Goal: Task Accomplishment & Management: Use online tool/utility

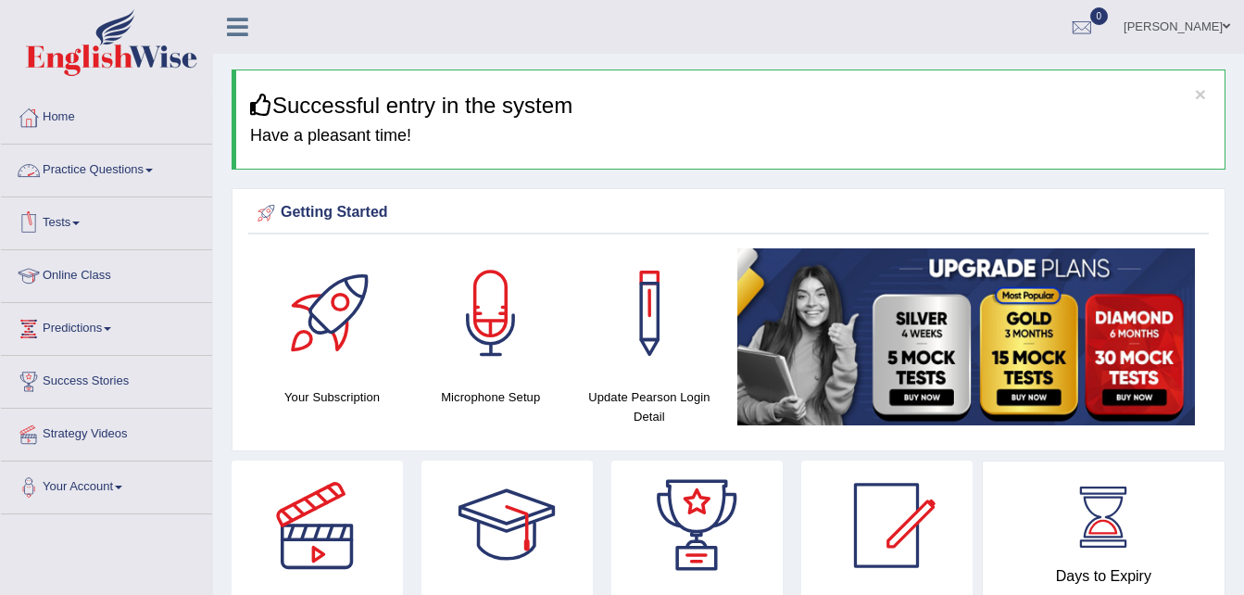
click at [69, 163] on link "Practice Questions" at bounding box center [106, 167] width 211 height 46
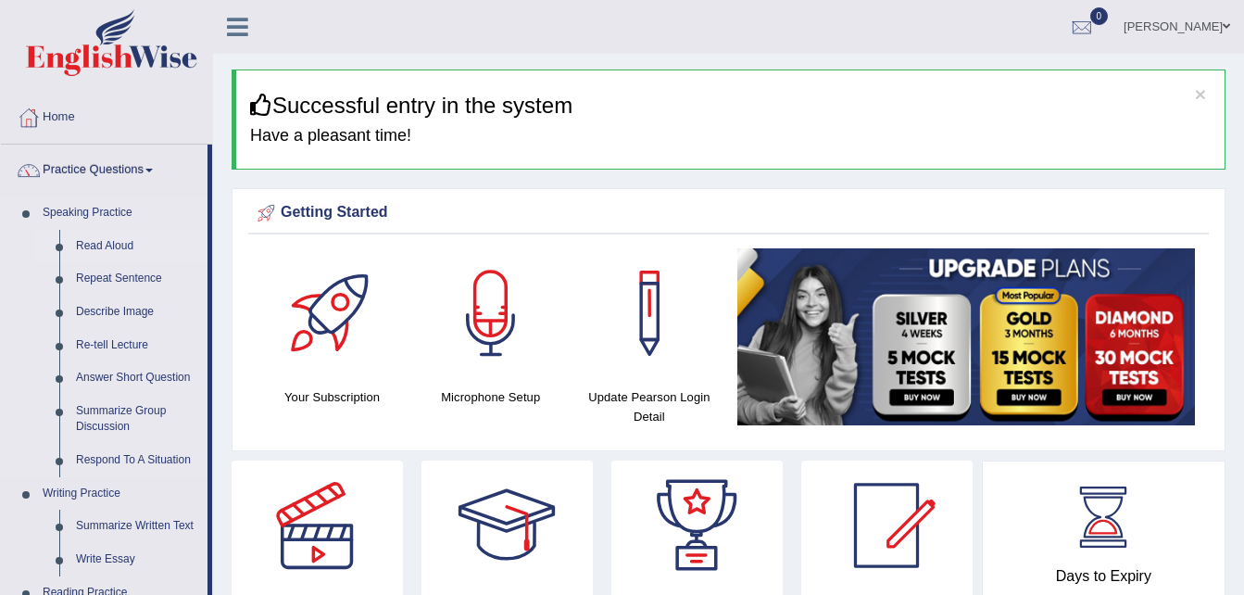
click at [94, 242] on link "Read Aloud" at bounding box center [138, 246] width 140 height 33
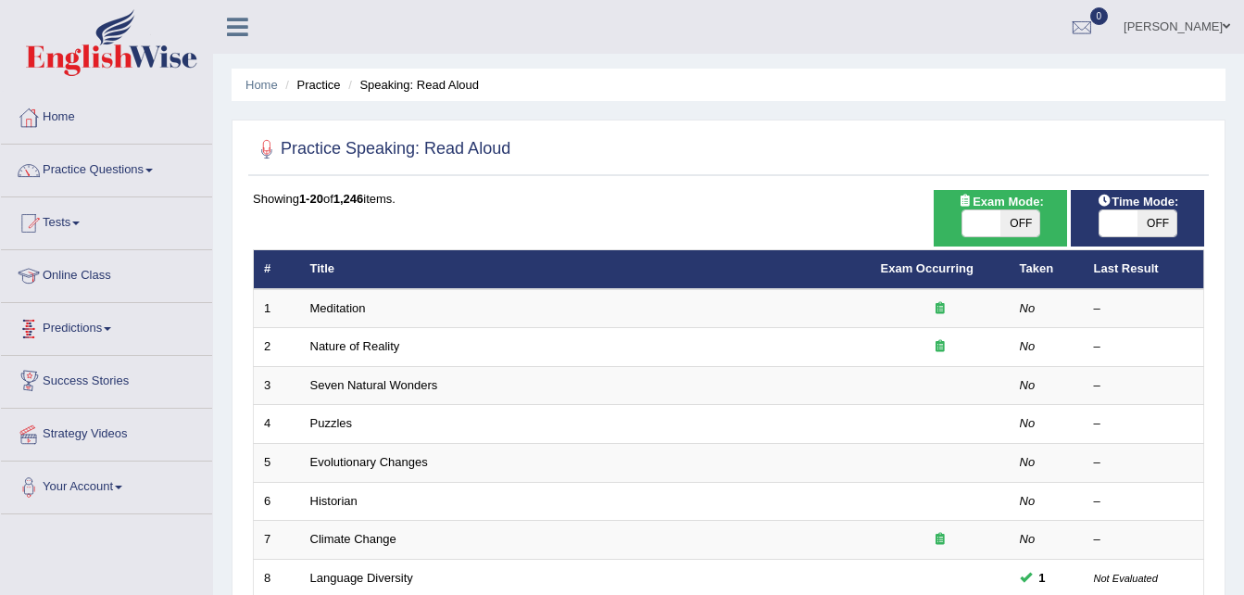
click at [84, 275] on link "Online Class" at bounding box center [106, 273] width 211 height 46
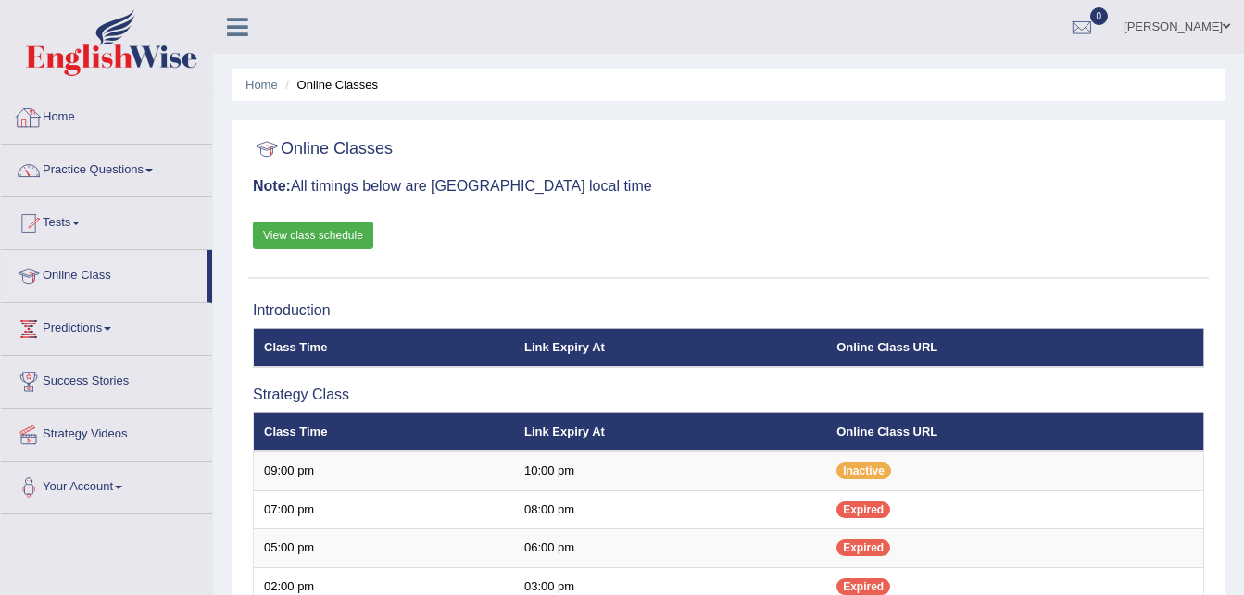
click at [86, 109] on link "Home" at bounding box center [106, 115] width 211 height 46
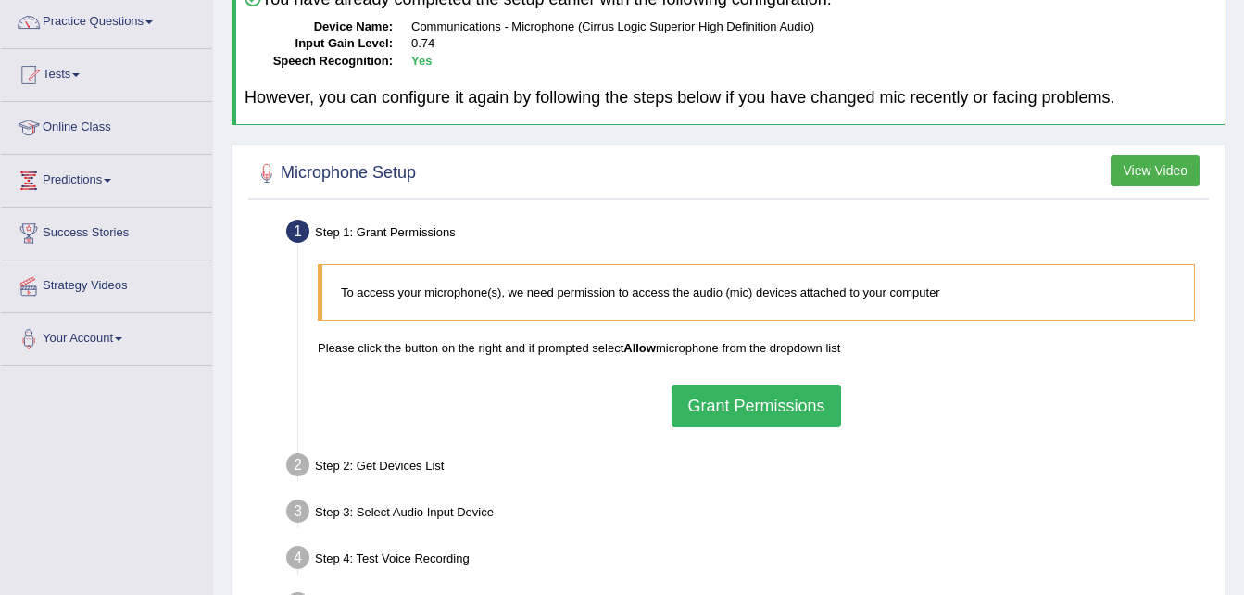
scroll to position [185, 0]
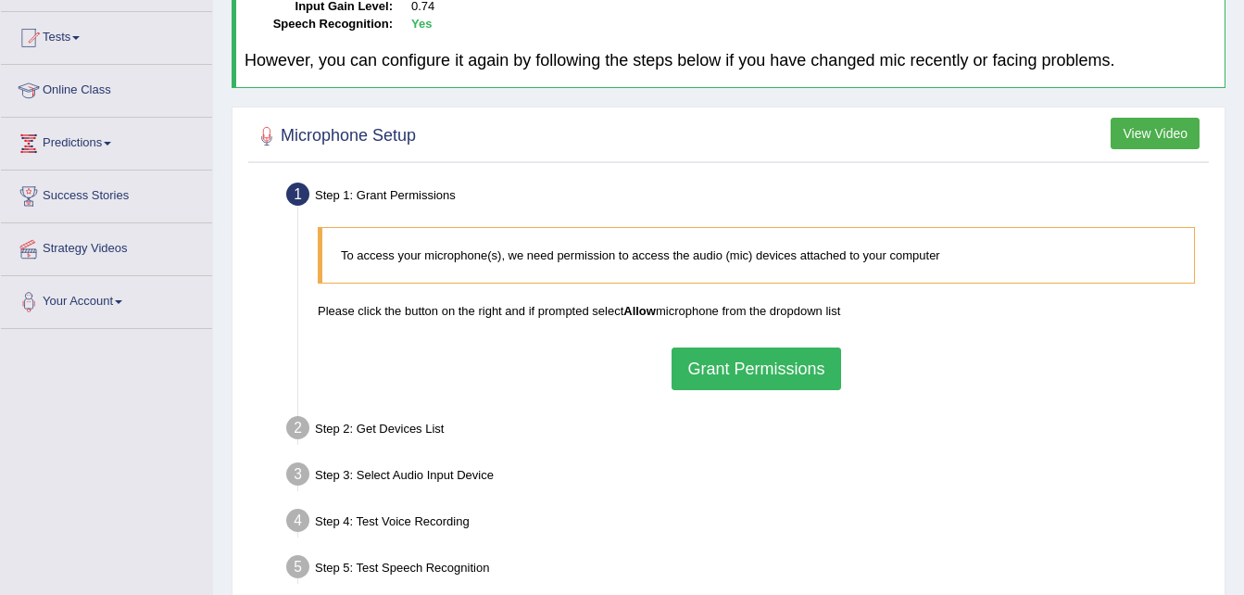
click at [724, 376] on button "Grant Permissions" at bounding box center [756, 368] width 169 height 43
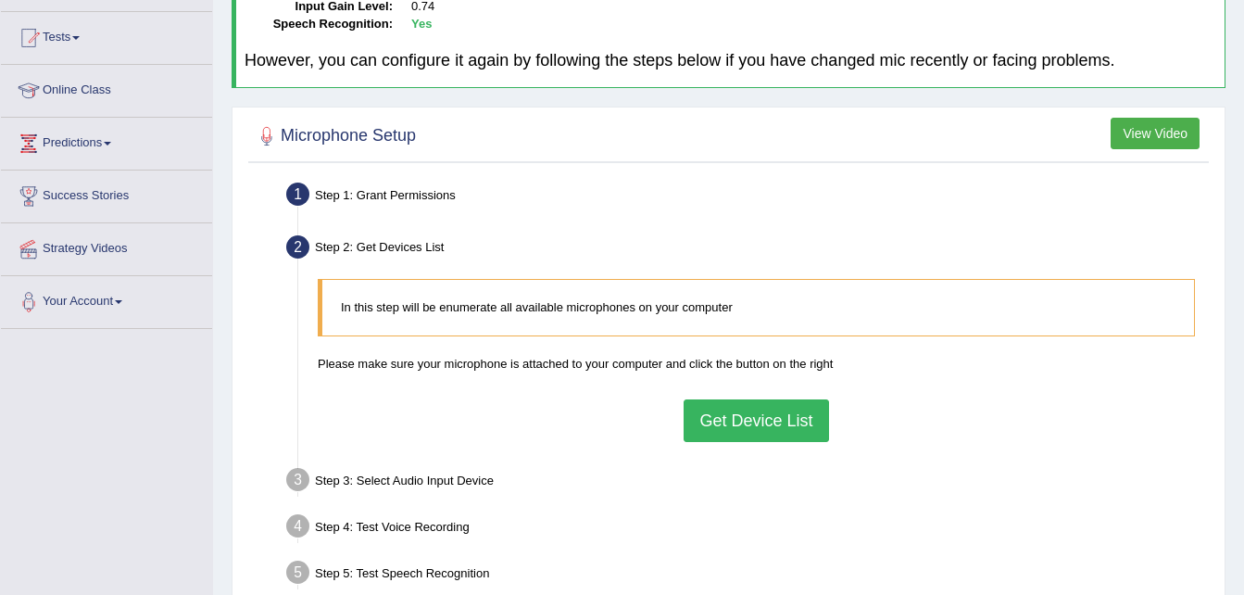
click at [785, 423] on button "Get Device List" at bounding box center [756, 420] width 144 height 43
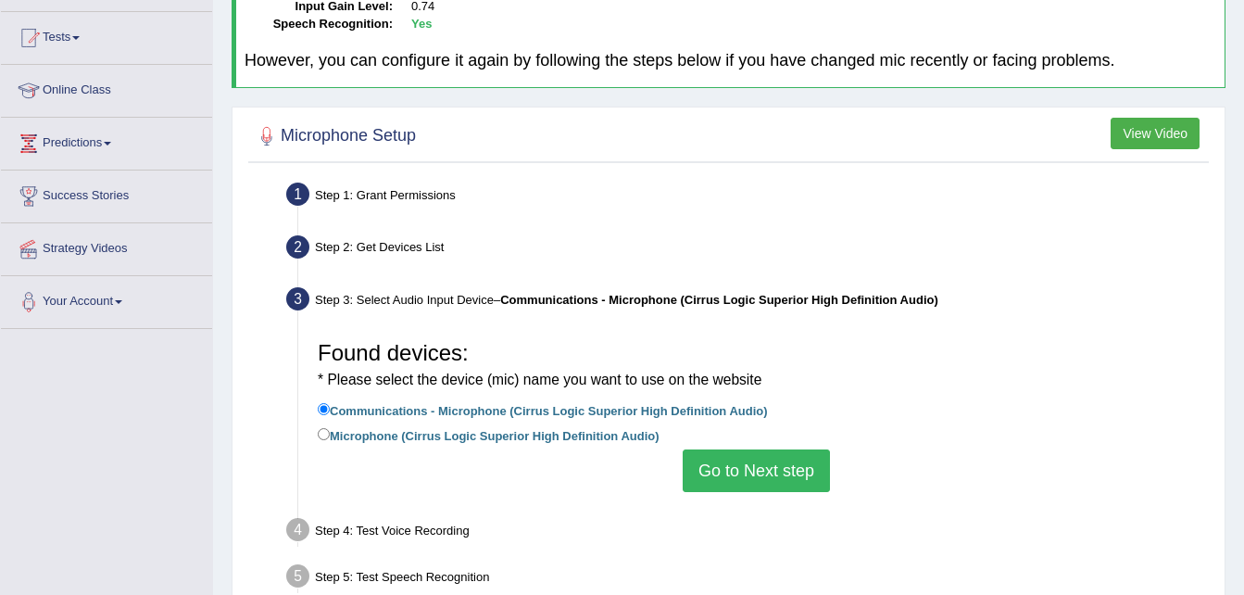
click at [747, 478] on button "Go to Next step" at bounding box center [756, 470] width 147 height 43
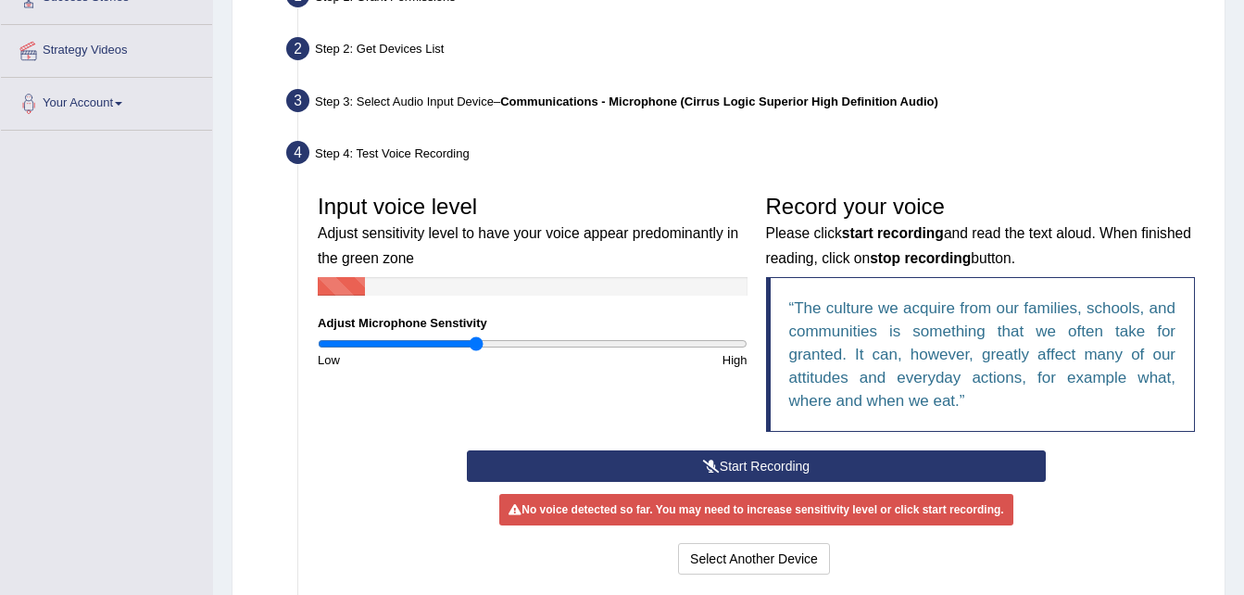
scroll to position [408, 0]
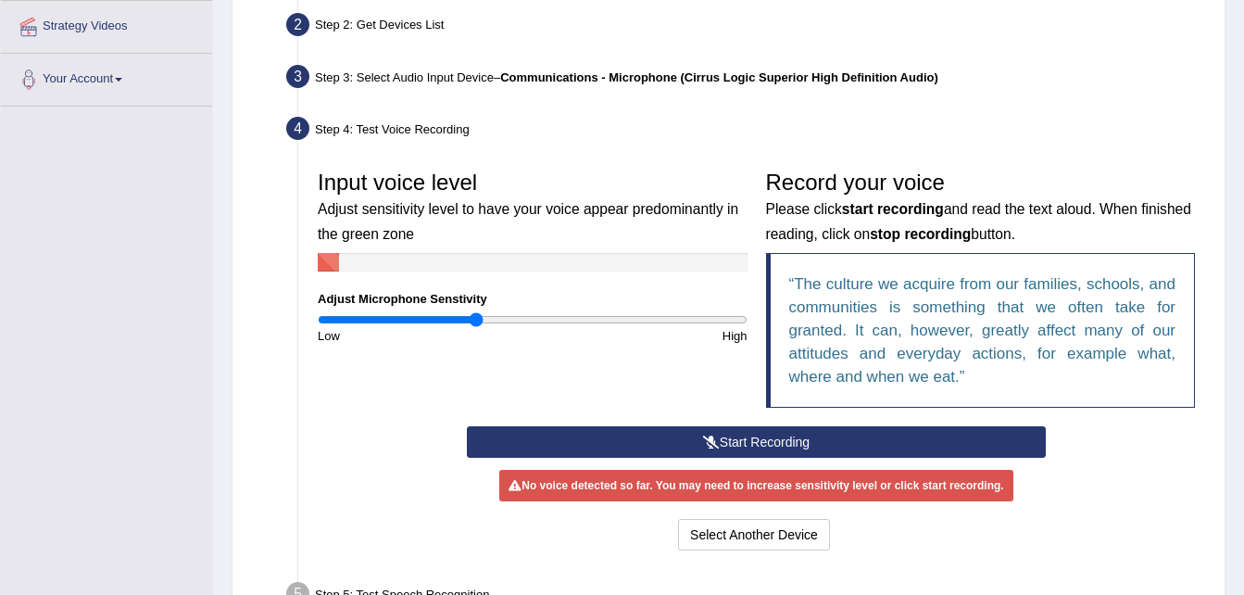
click at [735, 442] on button "Start Recording" at bounding box center [756, 441] width 579 height 31
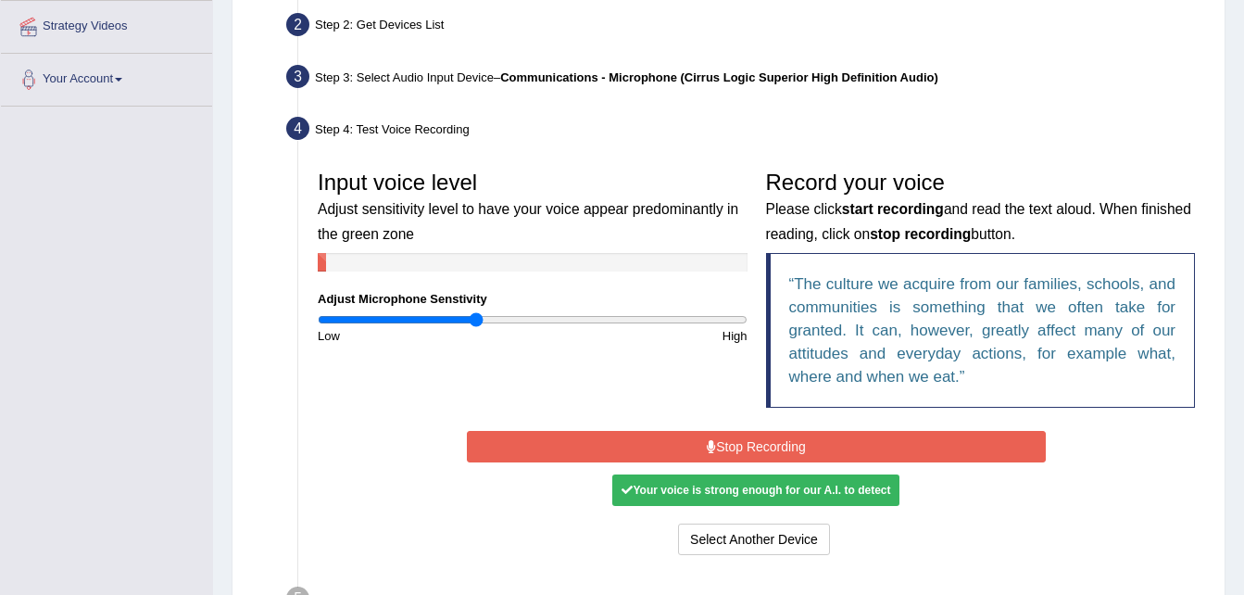
click at [735, 442] on button "Stop Recording" at bounding box center [756, 446] width 579 height 31
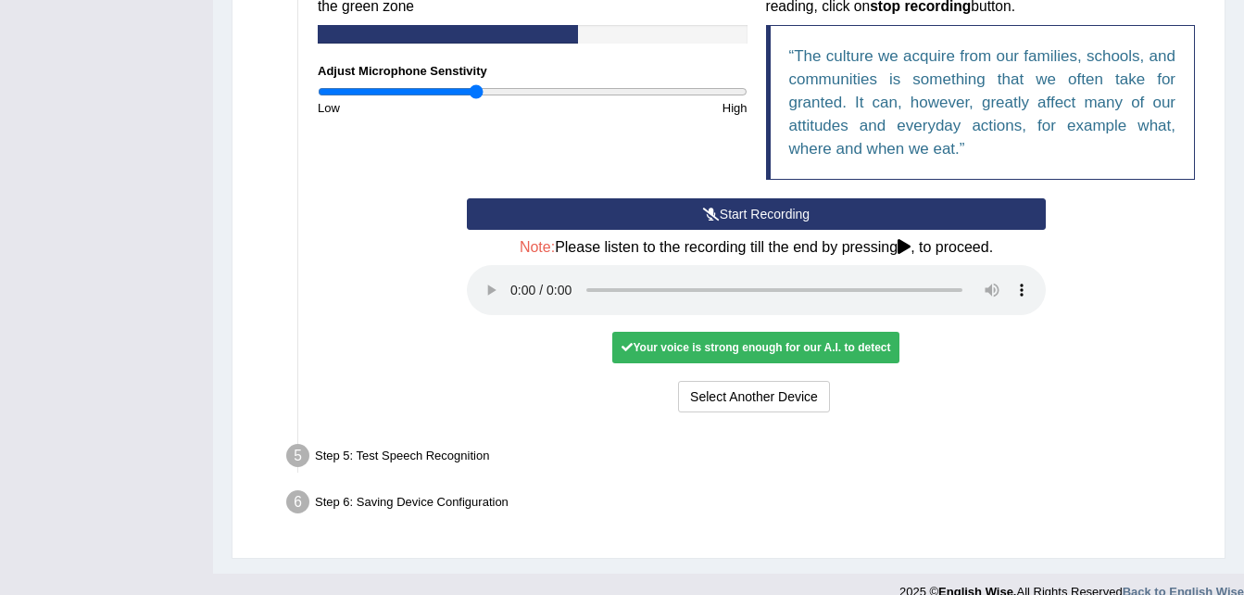
scroll to position [660, 0]
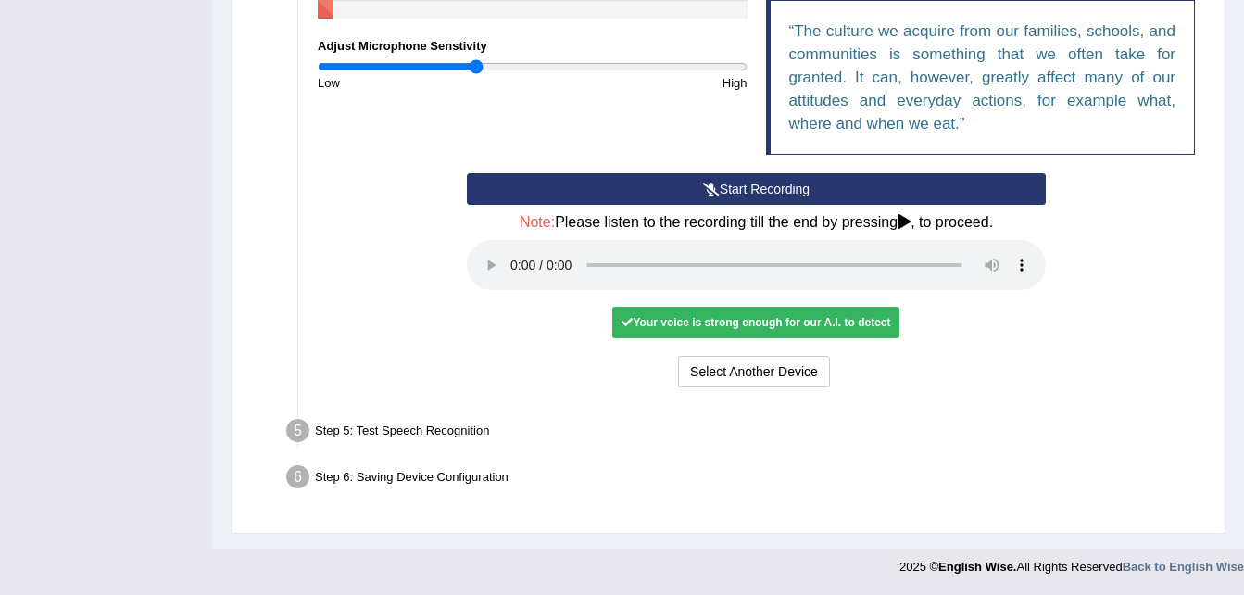
click at [679, 567] on div at bounding box center [622, 561] width 1244 height 27
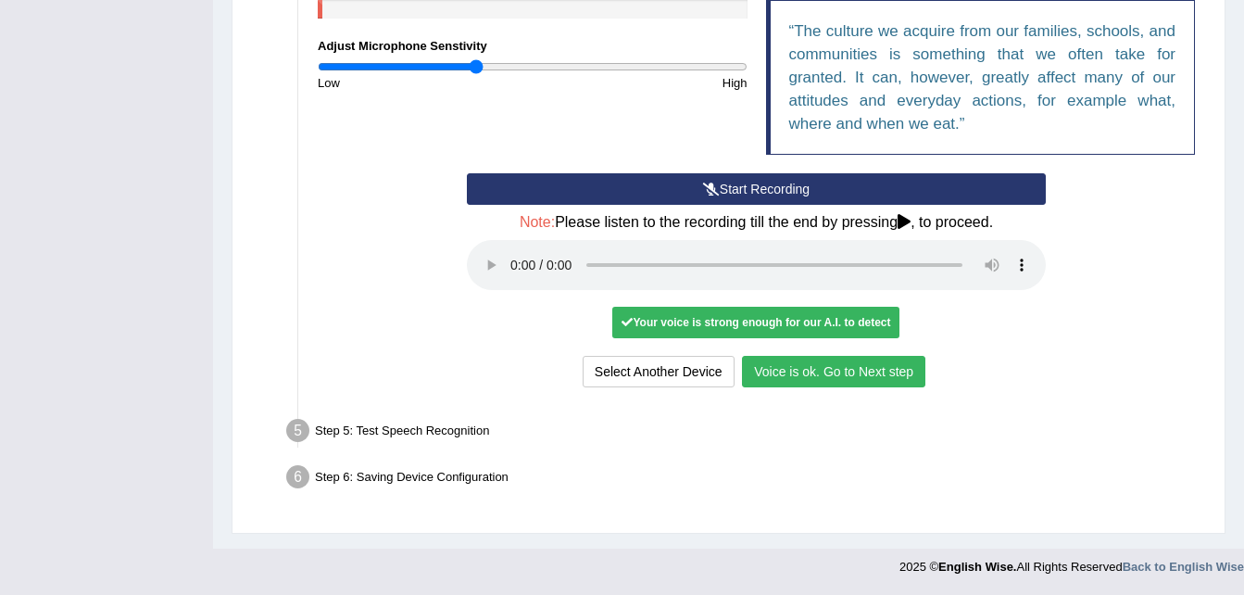
click at [843, 368] on button "Voice is ok. Go to Next step" at bounding box center [833, 371] width 183 height 31
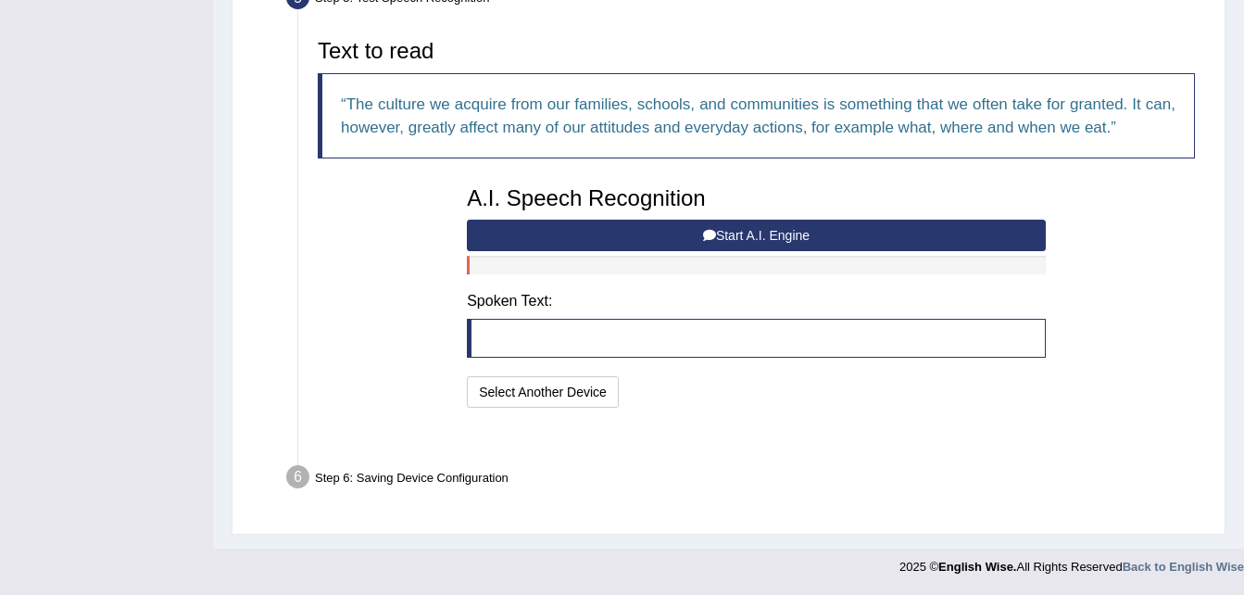
scroll to position [564, 0]
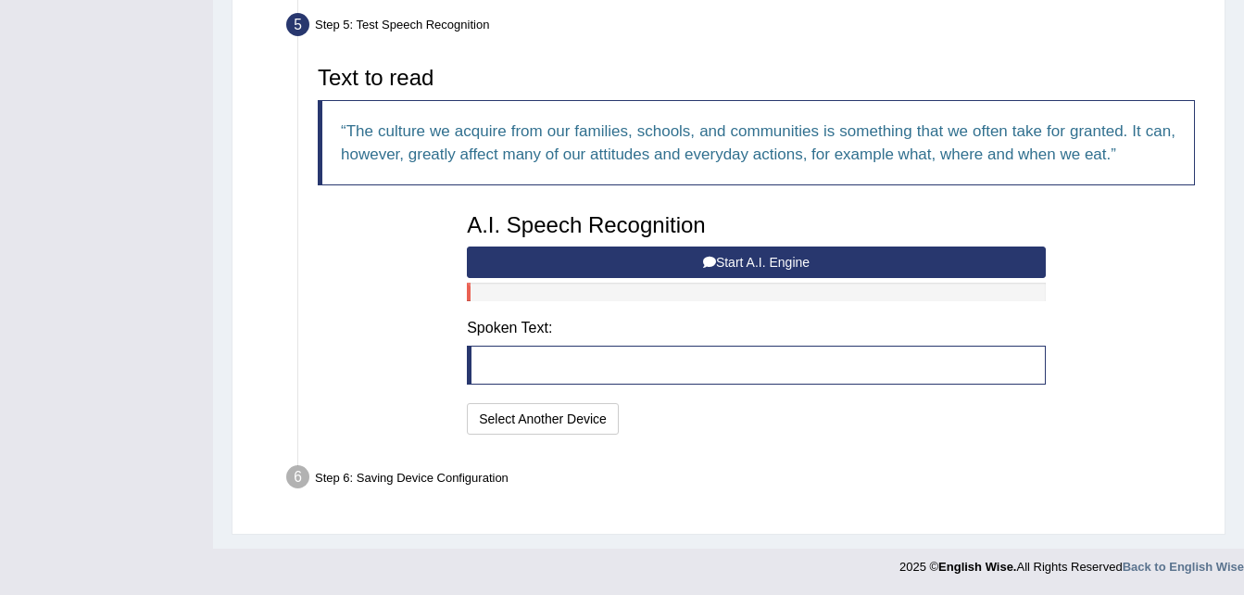
click at [734, 263] on button "Start A.I. Engine" at bounding box center [756, 261] width 579 height 31
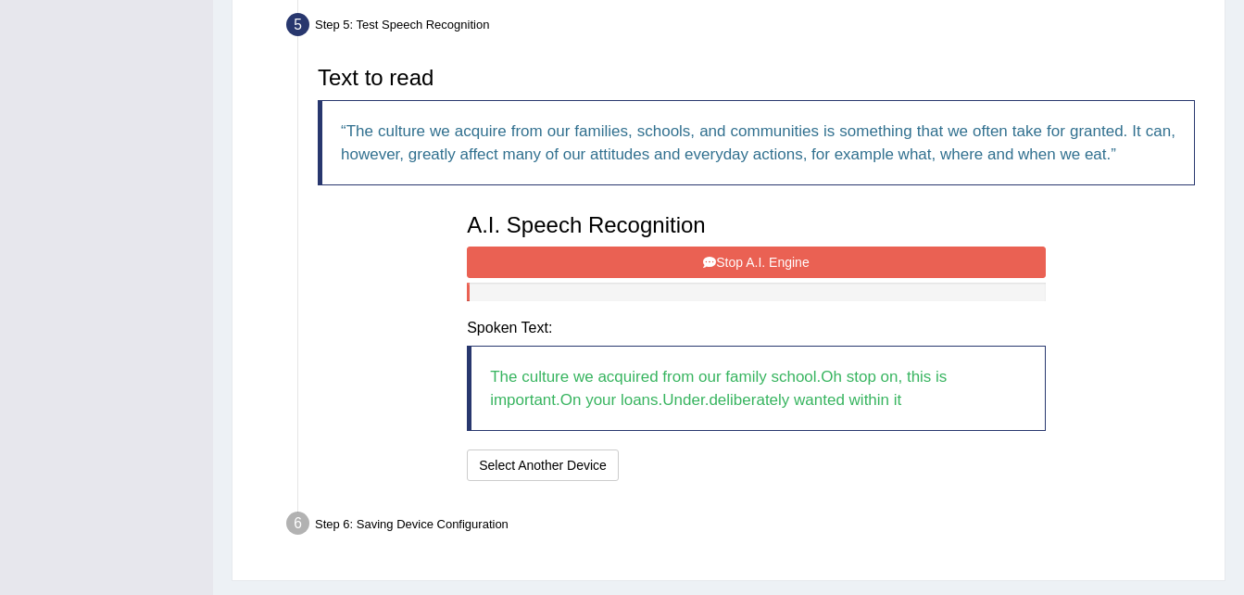
click at [734, 263] on button "Stop A.I. Engine" at bounding box center [756, 261] width 579 height 31
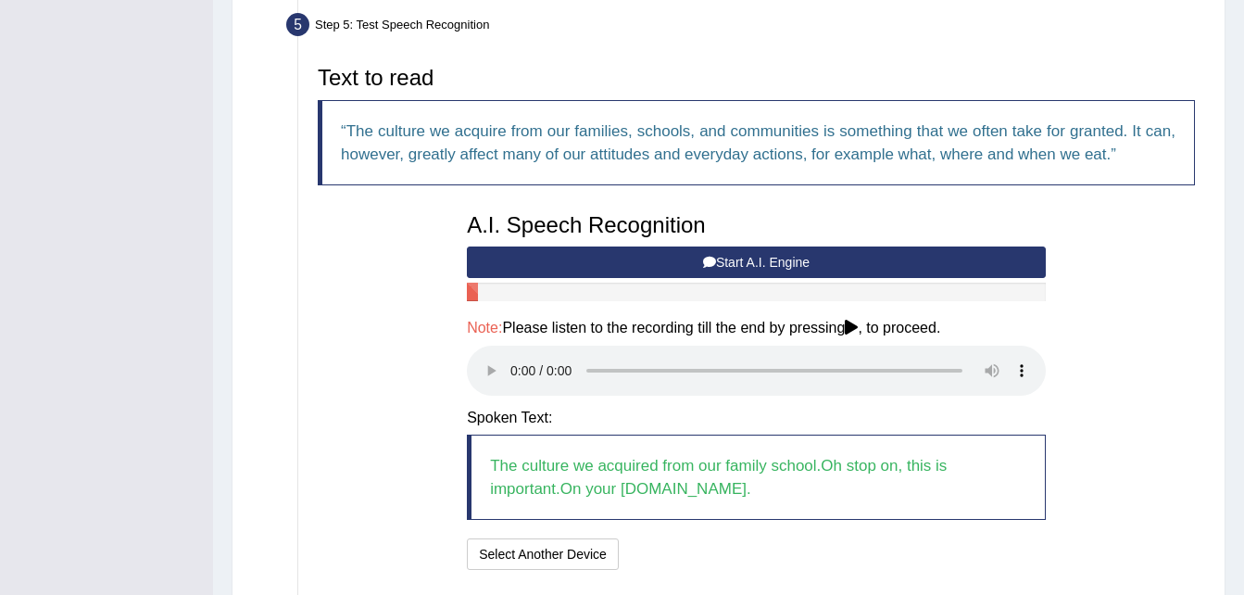
scroll to position [700, 0]
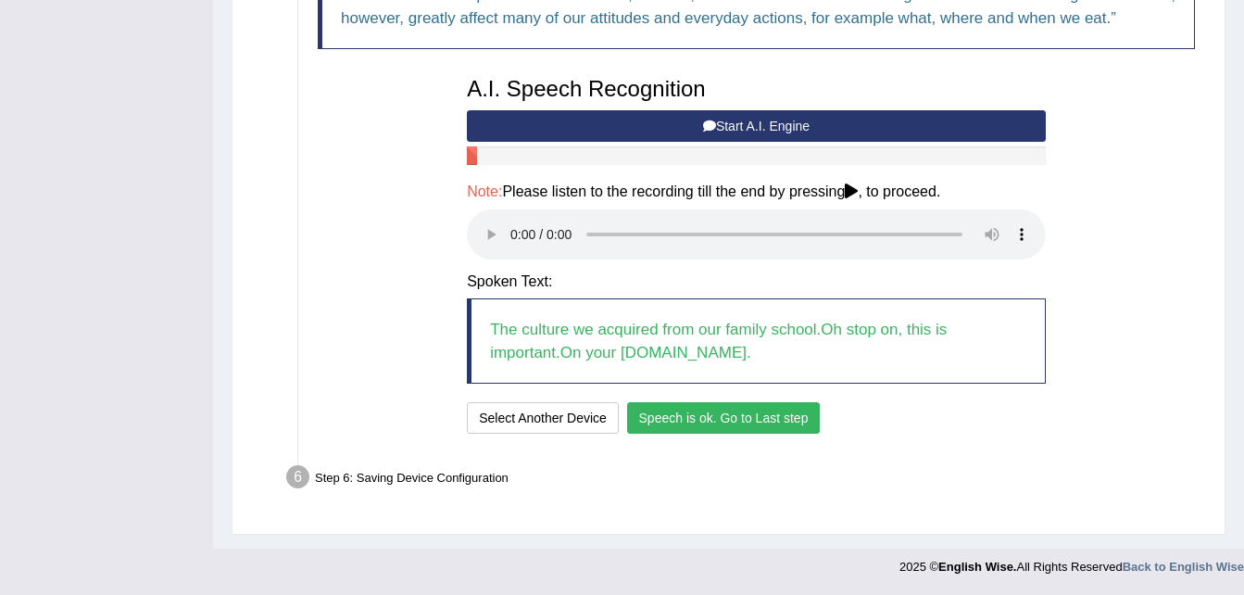
click at [688, 421] on button "Speech is ok. Go to Last step" at bounding box center [724, 417] width 194 height 31
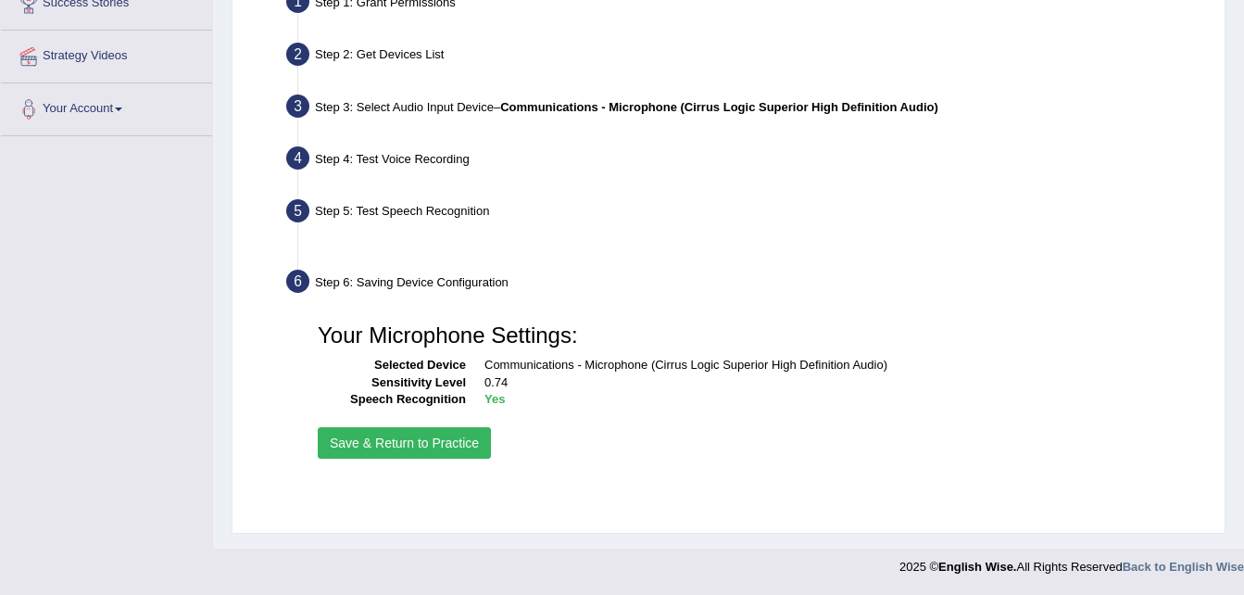
scroll to position [378, 0]
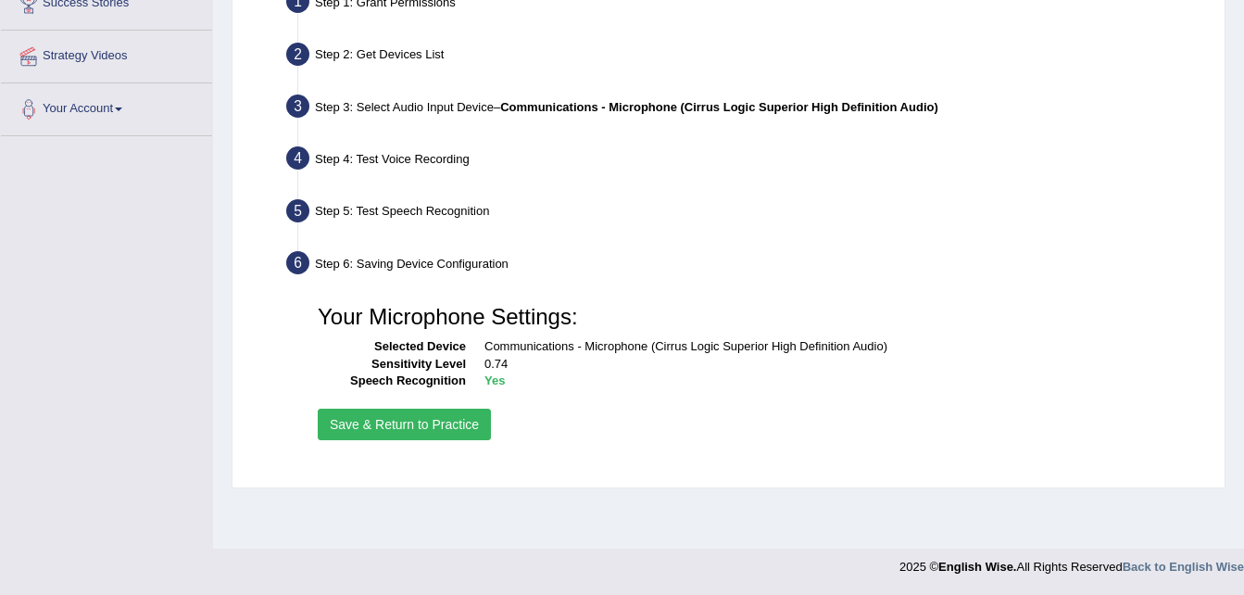
click at [367, 429] on button "Save & Return to Practice" at bounding box center [404, 423] width 173 height 31
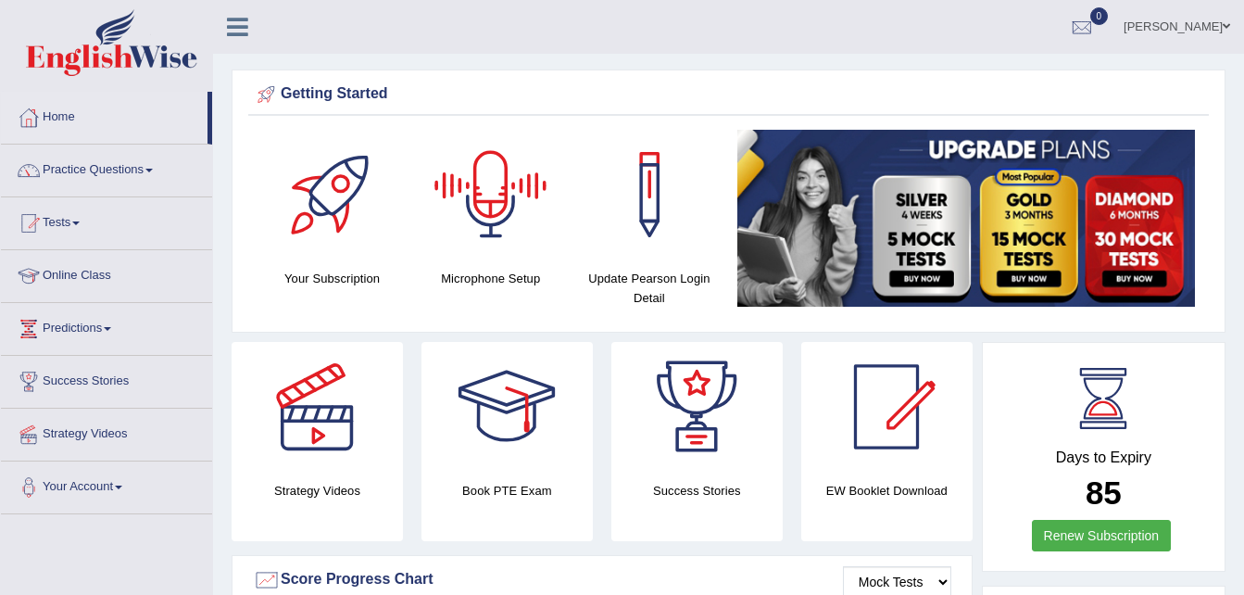
click at [496, 243] on div at bounding box center [491, 195] width 130 height 130
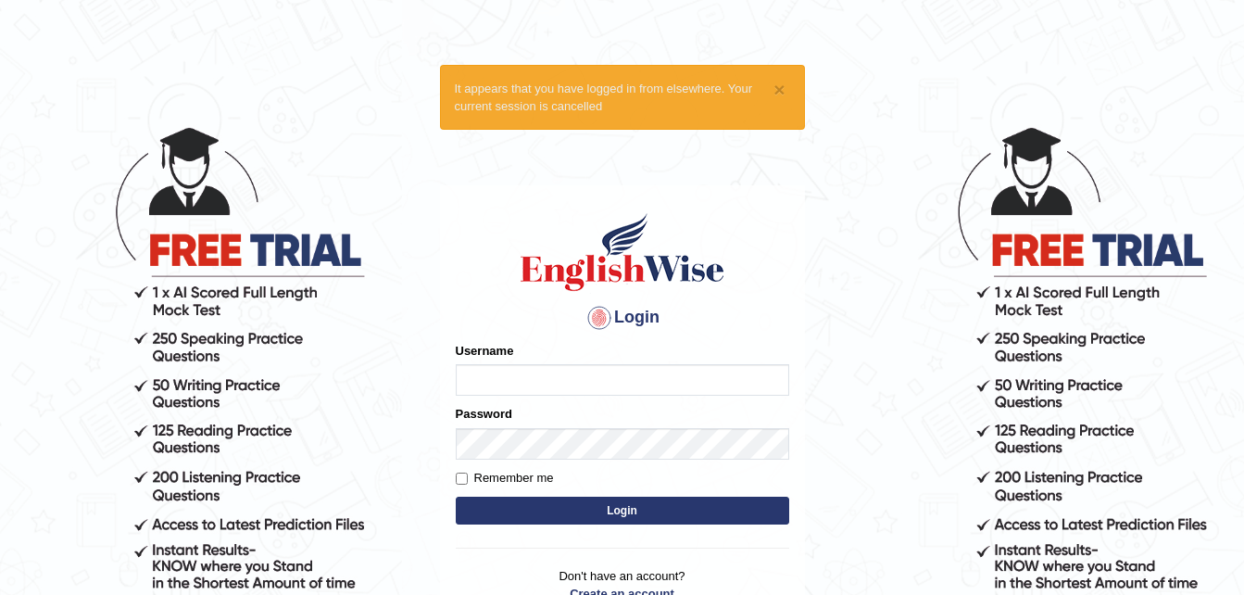
type input "sudipa_parramatta"
click at [535, 515] on button "Login" at bounding box center [622, 510] width 333 height 28
